Goal: Use online tool/utility: Utilize a website feature to perform a specific function

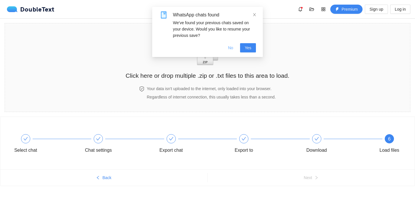
click at [230, 45] on span "No" at bounding box center [230, 48] width 5 height 6
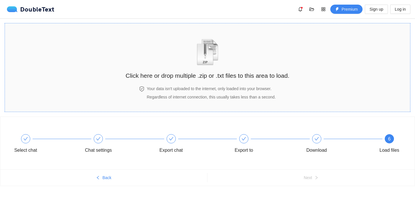
click at [184, 49] on div "Click here or drop multiple .zip or .txt files to this area to load." at bounding box center [208, 54] width 164 height 51
click at [175, 63] on div "Click here or drop multiple .zip or .txt files to this area to load." at bounding box center [208, 54] width 164 height 51
click at [49, 11] on div "DoubleText" at bounding box center [30, 9] width 47 height 6
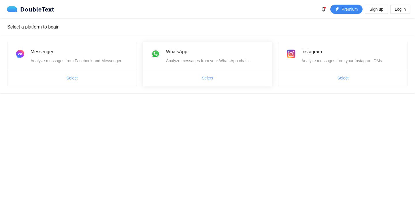
click at [208, 76] on span "Select" at bounding box center [207, 78] width 11 height 6
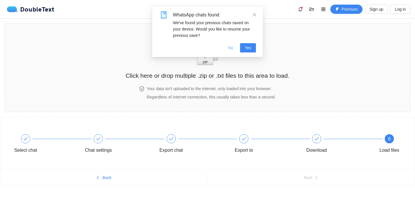
click at [232, 50] on span "No" at bounding box center [230, 48] width 5 height 6
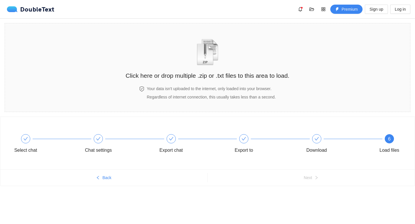
click at [52, 14] on div "DoubleText Premium Sign up Log in" at bounding box center [207, 9] width 415 height 18
click at [43, 10] on div "DoubleText" at bounding box center [30, 9] width 47 height 6
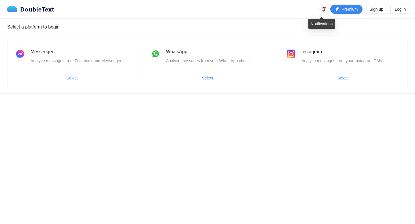
click at [321, 10] on icon "bell" at bounding box center [323, 9] width 5 height 5
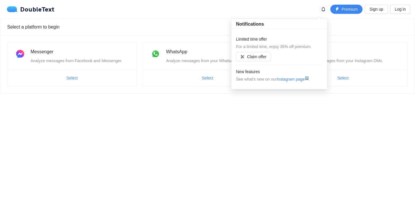
click at [321, 10] on icon "bell" at bounding box center [323, 9] width 5 height 5
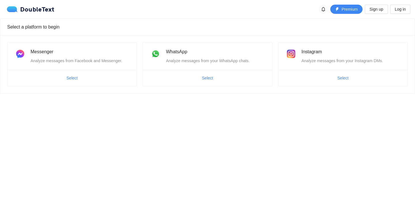
click at [321, 10] on icon "bell" at bounding box center [322, 9] width 3 height 5
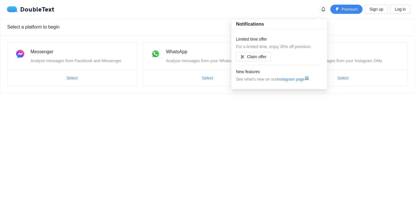
click at [321, 10] on icon "bell" at bounding box center [322, 9] width 3 height 5
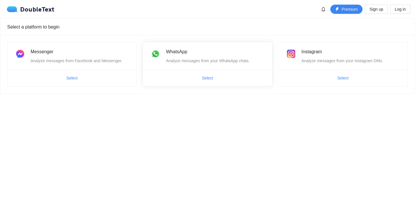
click at [196, 76] on span "Select" at bounding box center [207, 77] width 129 height 9
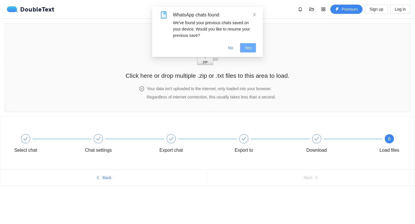
click at [244, 51] on button "Yes" at bounding box center [248, 47] width 16 height 9
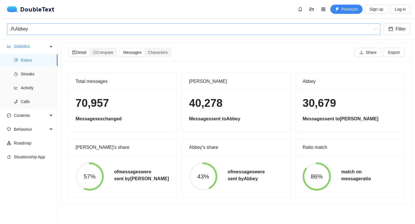
click at [187, 28] on div "Abbey" at bounding box center [190, 29] width 361 height 11
click at [176, 28] on div "Abbey" at bounding box center [190, 29] width 361 height 11
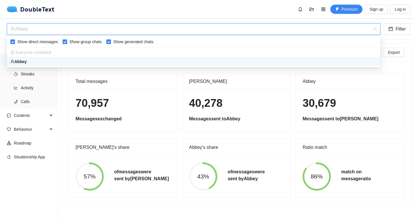
click at [176, 28] on div "Abbey" at bounding box center [190, 29] width 361 height 11
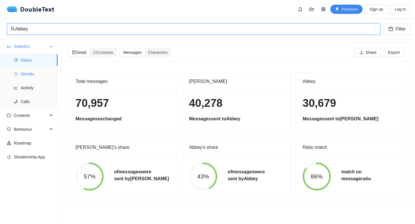
click at [45, 71] on span "Streaks" at bounding box center [37, 74] width 32 height 12
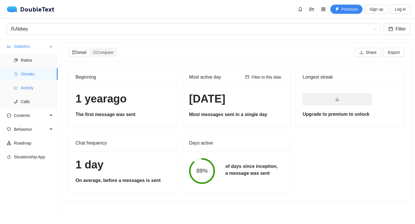
click at [29, 90] on span "Activity" at bounding box center [37, 88] width 32 height 12
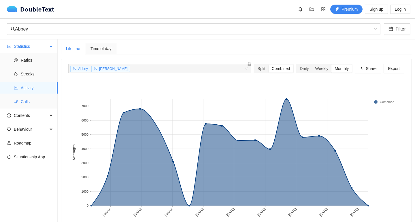
click at [31, 101] on span "Calls" at bounding box center [37, 102] width 32 height 12
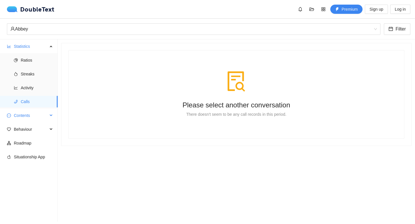
click at [27, 120] on span "Contents" at bounding box center [31, 116] width 34 height 12
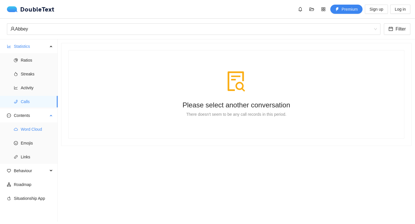
click at [28, 127] on span "Word Cloud" at bounding box center [37, 129] width 32 height 12
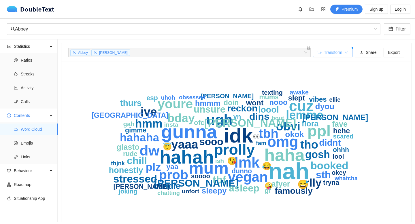
click at [342, 53] on button "Transform" at bounding box center [332, 52] width 39 height 9
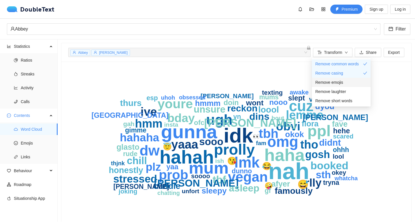
click at [332, 84] on span "Remove emojis" at bounding box center [329, 82] width 28 height 6
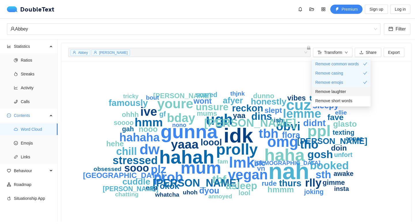
click at [333, 92] on span "Remove laughter" at bounding box center [330, 91] width 31 height 6
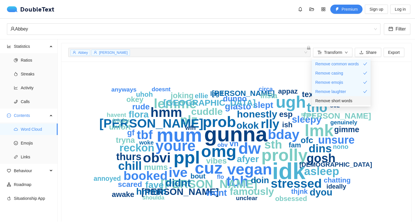
click at [332, 100] on span "Remove short words" at bounding box center [333, 101] width 37 height 6
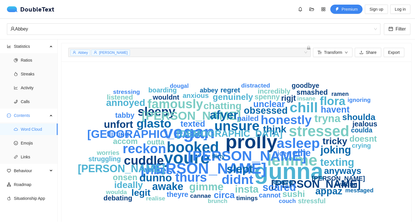
click at [280, 206] on icon "gunna prolly vegan youre [PERSON_NAME] stressed booked chill [PERSON_NAME] asle…" at bounding box center [236, 144] width 336 height 150
click at [252, 54] on div "[PERSON_NAME] + 0 ..." at bounding box center [186, 52] width 233 height 7
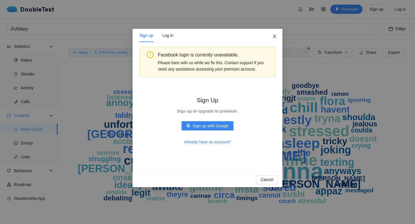
click at [273, 36] on icon "close" at bounding box center [274, 36] width 5 height 5
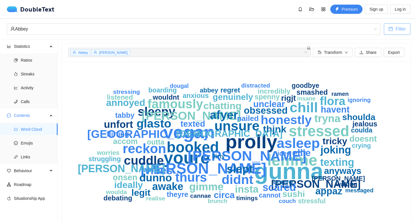
click at [405, 33] on button "Filter" at bounding box center [396, 29] width 26 height 12
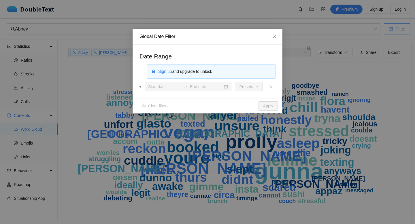
click at [405, 33] on div "Global Date Filter Date Range Sign up and upgrade to unlock Presets Clear filte…" at bounding box center [207, 112] width 415 height 224
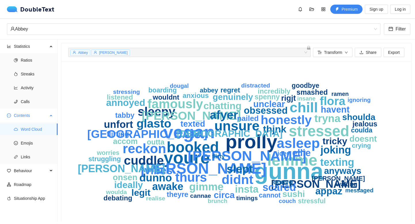
click at [21, 133] on span "Word Cloud" at bounding box center [37, 129] width 32 height 12
click at [336, 56] on button "Transform" at bounding box center [332, 52] width 39 height 9
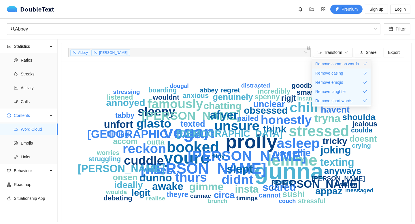
click at [334, 61] on span "Remove common words" at bounding box center [336, 64] width 43 height 6
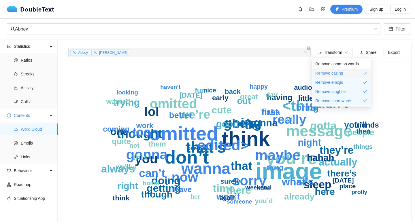
click at [335, 70] on span "Remove casing" at bounding box center [329, 73] width 28 height 6
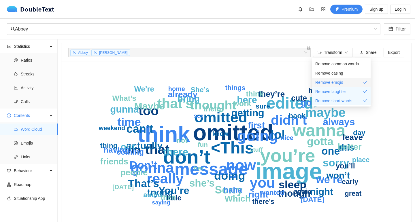
click at [333, 81] on span "Remove emojis" at bounding box center [329, 82] width 28 height 6
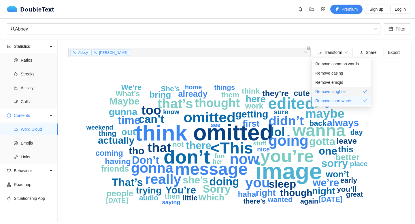
click at [333, 91] on span "Remove laughter" at bounding box center [330, 91] width 31 height 6
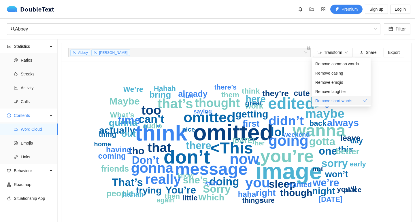
click at [333, 102] on span "Remove short words" at bounding box center [333, 101] width 37 height 6
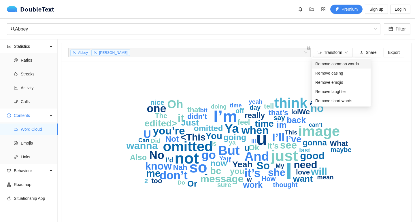
click at [329, 63] on span "Remove common words" at bounding box center [336, 64] width 43 height 6
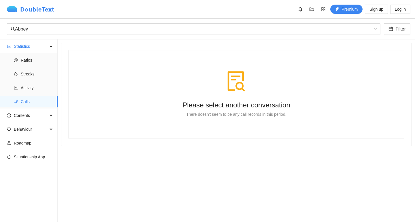
click at [20, 8] on div "DoubleText" at bounding box center [30, 9] width 47 height 6
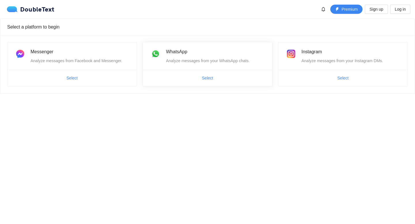
click at [192, 83] on ul "Select" at bounding box center [207, 78] width 129 height 16
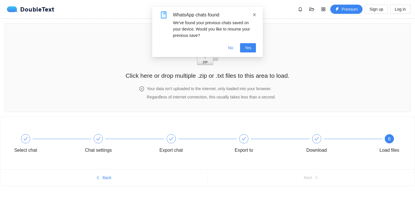
click at [254, 14] on icon "close" at bounding box center [254, 14] width 3 height 3
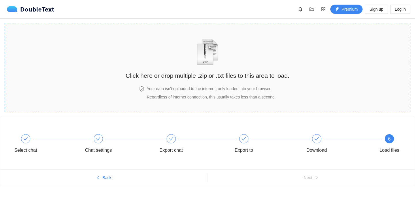
click at [160, 72] on h2 "Click here or drop multiple .zip or .txt files to this area to load." at bounding box center [208, 75] width 164 height 9
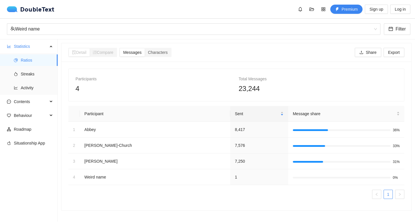
click at [83, 95] on div "Participants 4 Total Messages 23,244" at bounding box center [236, 85] width 335 height 32
click at [77, 90] on span "4" at bounding box center [77, 89] width 4 height 8
click at [43, 78] on span "Streaks" at bounding box center [37, 74] width 32 height 12
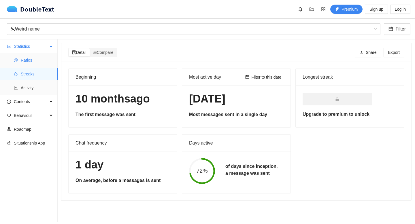
click at [37, 62] on span "Ratios" at bounding box center [37, 60] width 32 height 12
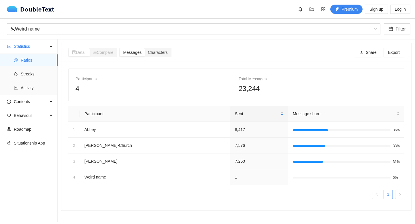
click at [155, 45] on div "Detail Compare Messages Characters Share Export" at bounding box center [236, 52] width 336 height 18
click at [154, 51] on span "Characters" at bounding box center [158, 52] width 20 height 5
click at [145, 48] on input "Characters" at bounding box center [145, 48] width 0 height 0
click at [136, 52] on span "Messages" at bounding box center [132, 52] width 18 height 5
click at [120, 48] on input "Messages" at bounding box center [120, 48] width 0 height 0
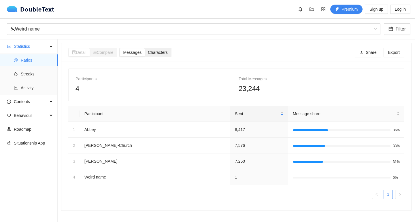
click at [155, 52] on span "Characters" at bounding box center [158, 52] width 20 height 5
click at [145, 48] on input "Characters" at bounding box center [145, 48] width 0 height 0
click at [137, 53] on span "Messages" at bounding box center [132, 52] width 18 height 5
click at [120, 48] on input "Messages" at bounding box center [120, 48] width 0 height 0
click at [25, 72] on span "Streaks" at bounding box center [37, 74] width 32 height 12
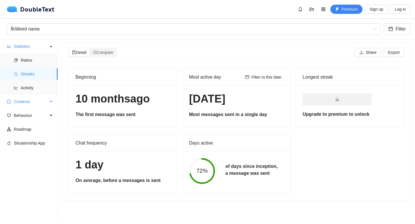
click at [47, 103] on span "Contents" at bounding box center [31, 102] width 34 height 12
click at [33, 113] on span "Word Cloud" at bounding box center [37, 116] width 32 height 12
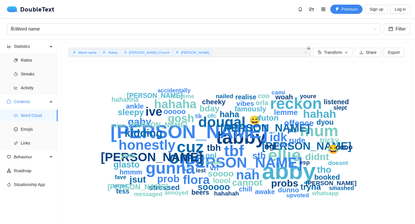
scroll to position [7, 0]
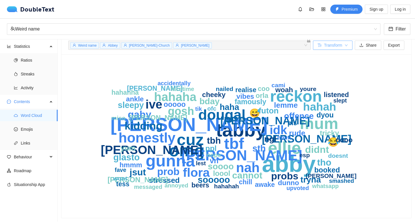
click at [332, 46] on span "Transform" at bounding box center [333, 45] width 18 height 6
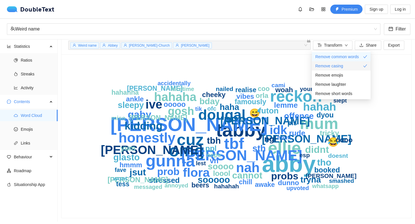
click at [334, 66] on span "Remove casing" at bounding box center [329, 66] width 28 height 6
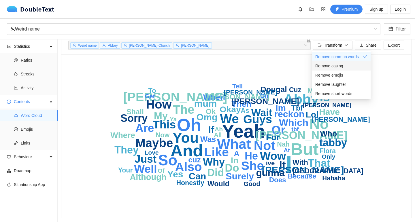
click at [333, 66] on span "Remove casing" at bounding box center [329, 66] width 28 height 6
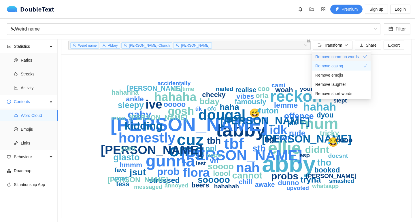
click at [339, 57] on span "Remove common words" at bounding box center [336, 57] width 43 height 6
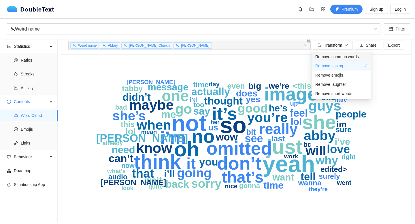
click at [339, 57] on span "Remove common words" at bounding box center [336, 57] width 43 height 6
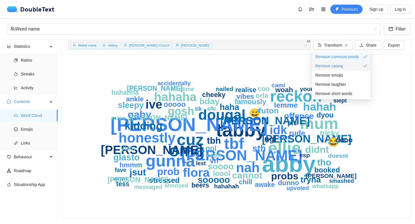
click at [339, 64] on span "Remove casing" at bounding box center [329, 66] width 28 height 6
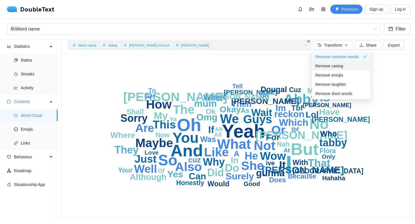
click at [339, 64] on span "Remove casing" at bounding box center [329, 66] width 28 height 6
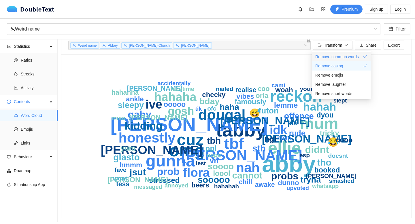
click at [337, 57] on span "Remove common words" at bounding box center [336, 57] width 43 height 6
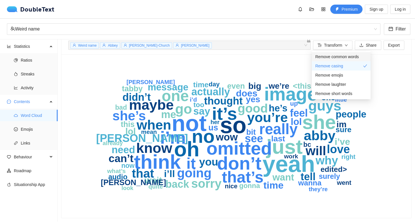
click at [337, 57] on span "Remove common words" at bounding box center [336, 57] width 43 height 6
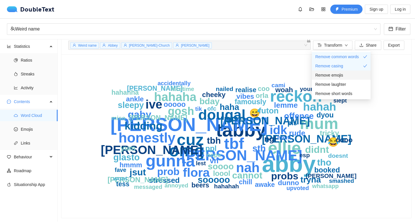
click at [337, 77] on span "Remove emojis" at bounding box center [329, 75] width 28 height 6
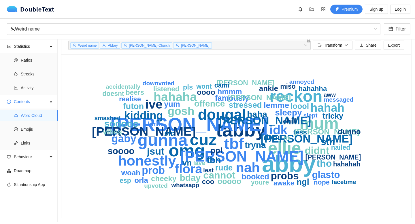
click at [414, 94] on section "Weird name [PERSON_NAME]-Church [PERSON_NAME] + 0 ... Transform Share Export ab…" at bounding box center [236, 130] width 357 height 182
click at [334, 47] on span "Transform" at bounding box center [333, 45] width 18 height 6
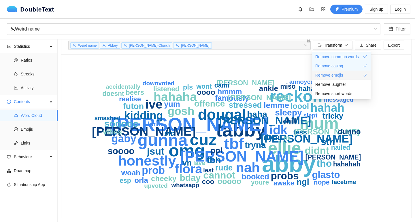
click at [339, 75] on span "Remove emojis" at bounding box center [329, 75] width 28 height 6
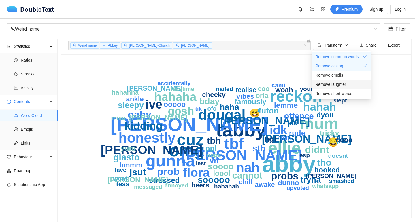
click at [338, 84] on span "Remove laughter" at bounding box center [330, 84] width 31 height 6
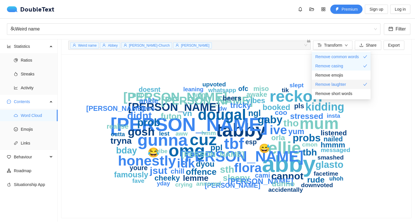
click at [338, 84] on span "Remove laughter" at bounding box center [330, 84] width 31 height 6
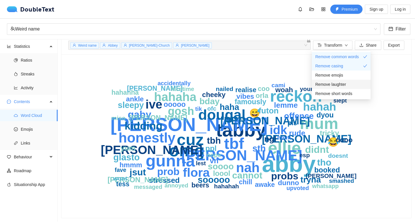
click at [338, 84] on span "Remove laughter" at bounding box center [330, 84] width 31 height 6
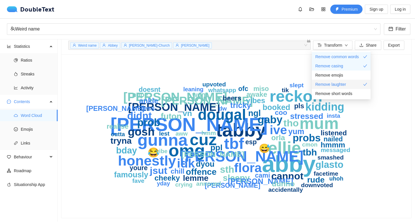
click at [338, 84] on span "Remove laughter" at bounding box center [330, 84] width 31 height 6
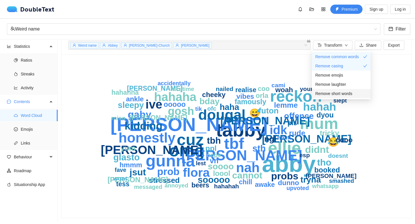
click at [338, 93] on span "Remove short words" at bounding box center [333, 93] width 37 height 6
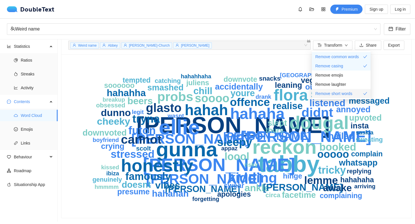
click at [343, 95] on span "Remove short words" at bounding box center [333, 93] width 37 height 6
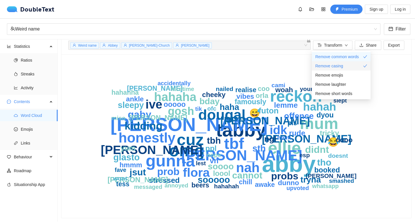
click at [347, 63] on div "Remove casing" at bounding box center [341, 66] width 52 height 6
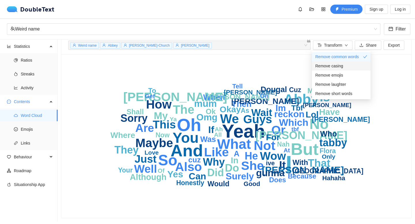
click at [347, 64] on div "Remove casing" at bounding box center [341, 66] width 52 height 6
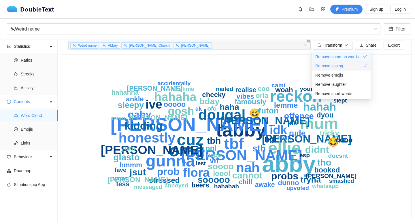
click at [347, 64] on div "Remove casing" at bounding box center [341, 66] width 52 height 6
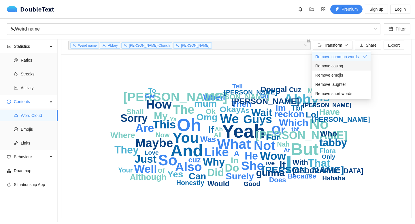
click at [347, 64] on div "Remove casing" at bounding box center [341, 66] width 52 height 6
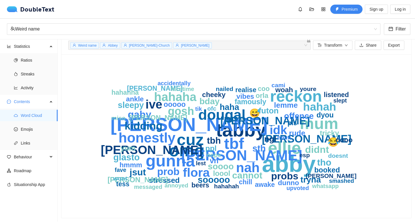
click at [403, 70] on icon "abby tabby [PERSON_NAME] omg [PERSON_NAME] mum cuz reckon tbf [PERSON_NAME] hon…" at bounding box center [236, 136] width 336 height 150
click at [34, 131] on span "Emojis" at bounding box center [37, 129] width 32 height 12
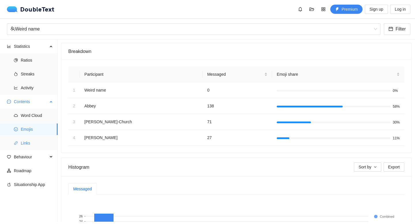
click at [35, 140] on span "Links" at bounding box center [37, 143] width 32 height 12
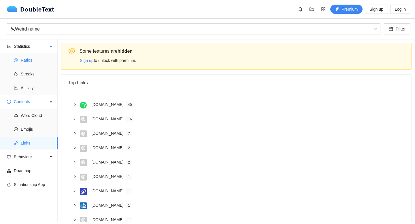
click at [28, 62] on span "Ratios" at bounding box center [37, 60] width 32 height 12
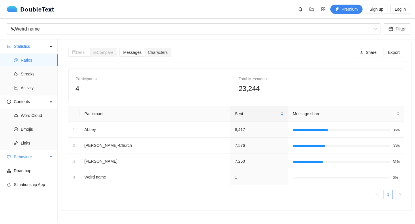
click at [45, 156] on span "Behaviour" at bounding box center [31, 157] width 34 height 12
click at [33, 172] on span "Interactions" at bounding box center [37, 171] width 32 height 12
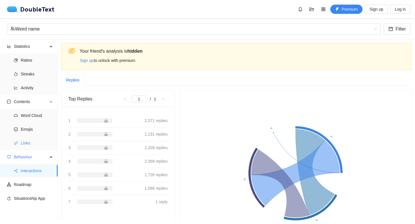
click at [35, 142] on span "Links" at bounding box center [37, 143] width 32 height 12
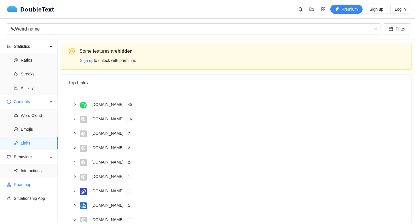
click at [28, 185] on span "Roadmap" at bounding box center [33, 185] width 39 height 12
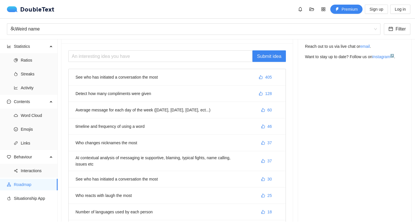
scroll to position [42, 0]
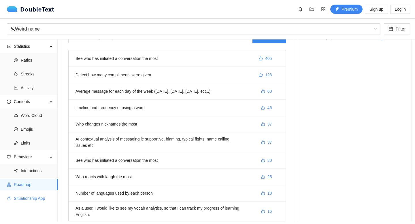
click at [27, 198] on span "Situationship App" at bounding box center [33, 199] width 39 height 12
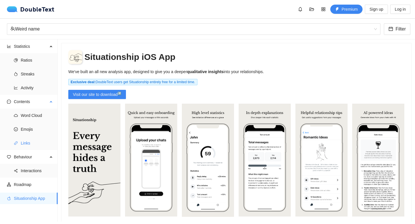
click at [26, 146] on span "Links" at bounding box center [37, 143] width 32 height 12
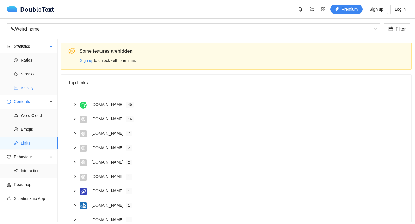
click at [31, 88] on span "Activity" at bounding box center [37, 88] width 32 height 12
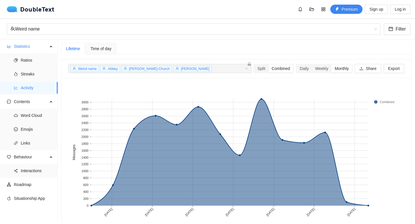
scroll to position [18, 0]
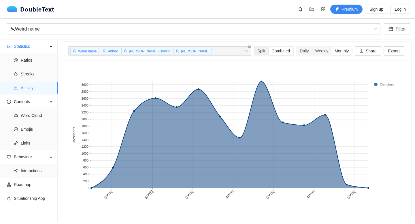
click at [255, 54] on div "Split" at bounding box center [261, 51] width 14 height 8
click at [254, 47] on input "Split" at bounding box center [254, 47] width 0 height 0
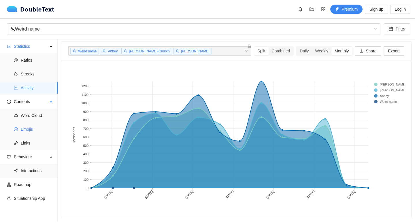
click at [27, 131] on span "Emojis" at bounding box center [37, 129] width 32 height 12
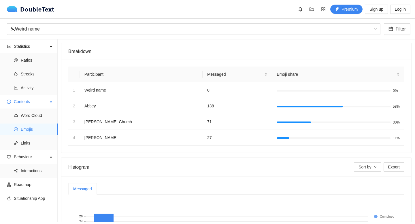
click at [44, 121] on ul "Word Cloud Emojis Links" at bounding box center [28, 129] width 57 height 41
click at [42, 118] on span "Word Cloud" at bounding box center [37, 116] width 32 height 12
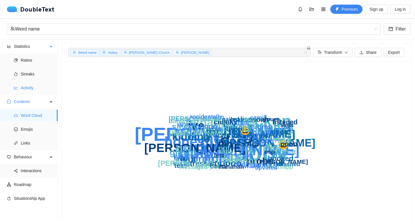
click at [40, 93] on span "Activity" at bounding box center [37, 88] width 32 height 12
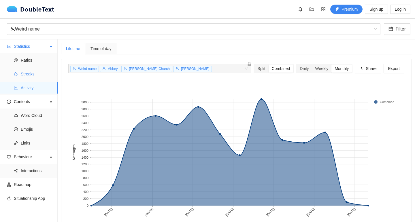
click at [33, 77] on span "Streaks" at bounding box center [37, 74] width 32 height 12
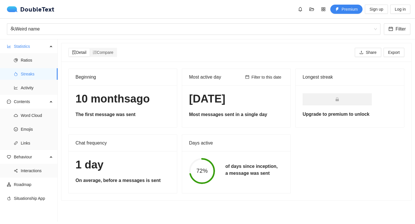
click at [260, 81] on div "Filter to this date" at bounding box center [263, 77] width 41 height 16
click at [130, 80] on div "Beginning" at bounding box center [122, 77] width 94 height 16
click at [111, 58] on div "Detail Compare Share Export" at bounding box center [236, 52] width 336 height 18
click at [110, 55] on div "Compare" at bounding box center [103, 52] width 27 height 8
click at [90, 48] on input "Compare" at bounding box center [90, 48] width 0 height 0
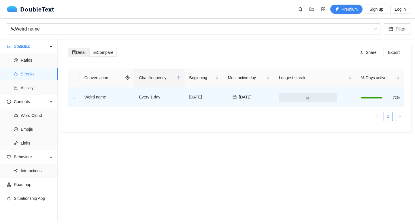
click at [79, 52] on span "Detail" at bounding box center [79, 52] width 14 height 5
click at [69, 48] on input "Detail" at bounding box center [69, 48] width 0 height 0
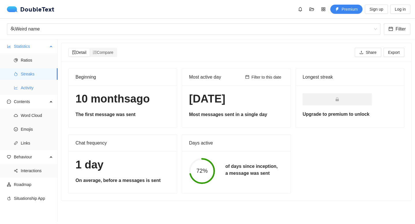
click at [39, 91] on span "Activity" at bounding box center [37, 88] width 32 height 12
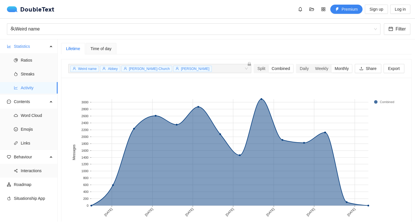
click at [323, 63] on div "Weird name [PERSON_NAME]-Church [PERSON_NAME] + 0 ... Split Combined Daily Week…" at bounding box center [236, 68] width 336 height 18
click at [319, 67] on div "Weekly" at bounding box center [321, 68] width 20 height 8
click at [311, 64] on input "Weekly" at bounding box center [311, 64] width 0 height 0
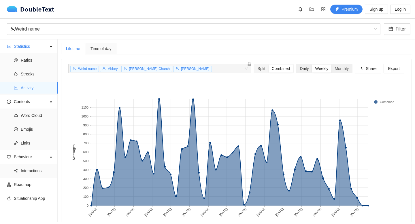
click at [300, 70] on div "Daily" at bounding box center [303, 68] width 15 height 8
click at [296, 64] on input "Daily" at bounding box center [296, 64] width 0 height 0
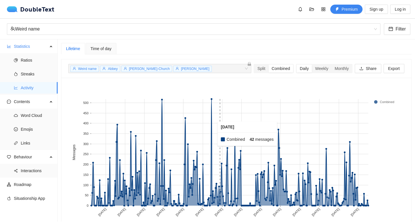
scroll to position [18, 0]
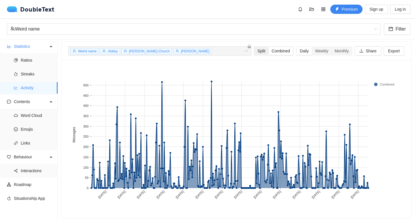
click at [257, 52] on div "Split" at bounding box center [261, 51] width 14 height 8
click at [254, 47] on input "Split" at bounding box center [254, 47] width 0 height 0
